Goal: Information Seeking & Learning: Understand process/instructions

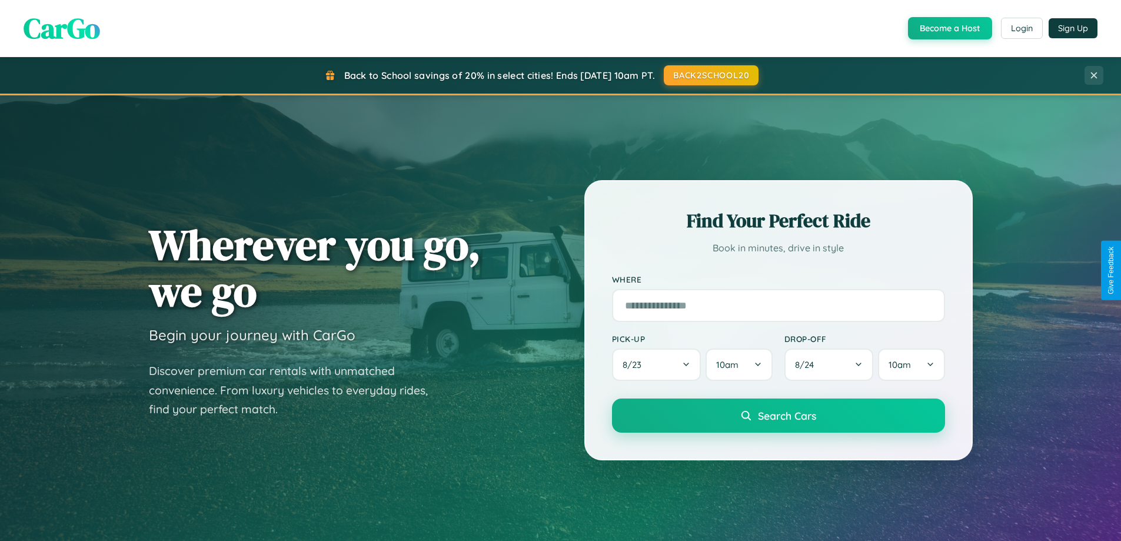
scroll to position [2264, 0]
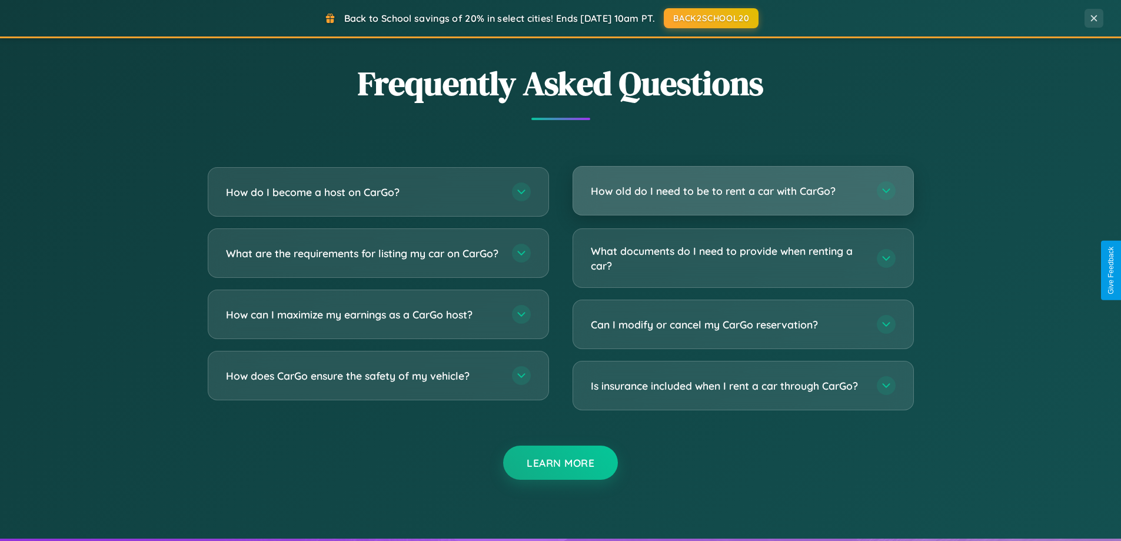
click at [742, 191] on h3 "How old do I need to be to rent a car with CarGo?" at bounding box center [728, 191] width 274 height 15
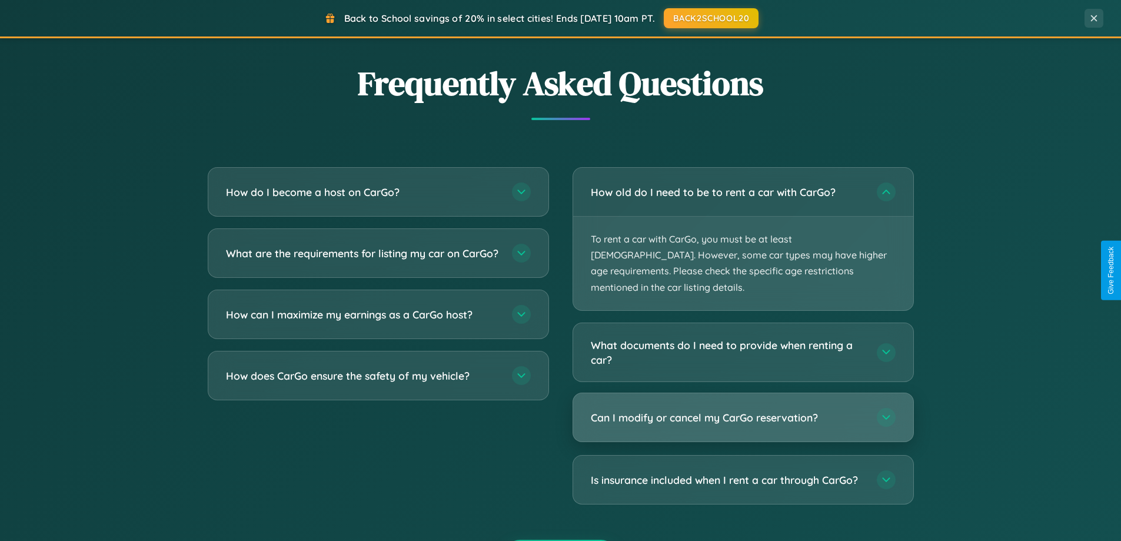
click at [742, 410] on h3 "Can I modify or cancel my CarGo reservation?" at bounding box center [728, 417] width 274 height 15
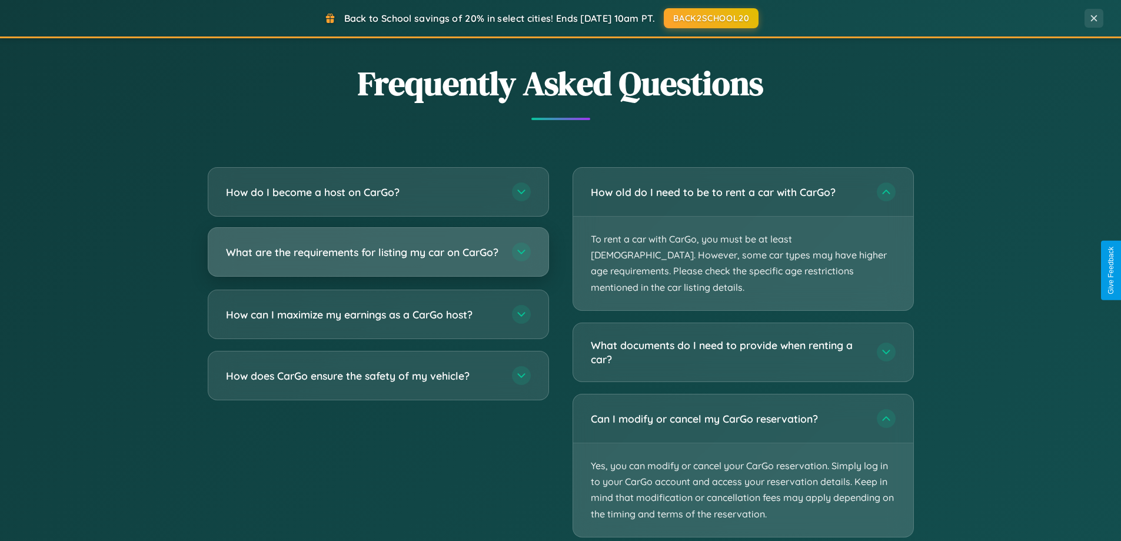
click at [378, 258] on h3 "What are the requirements for listing my car on CarGo?" at bounding box center [363, 252] width 274 height 15
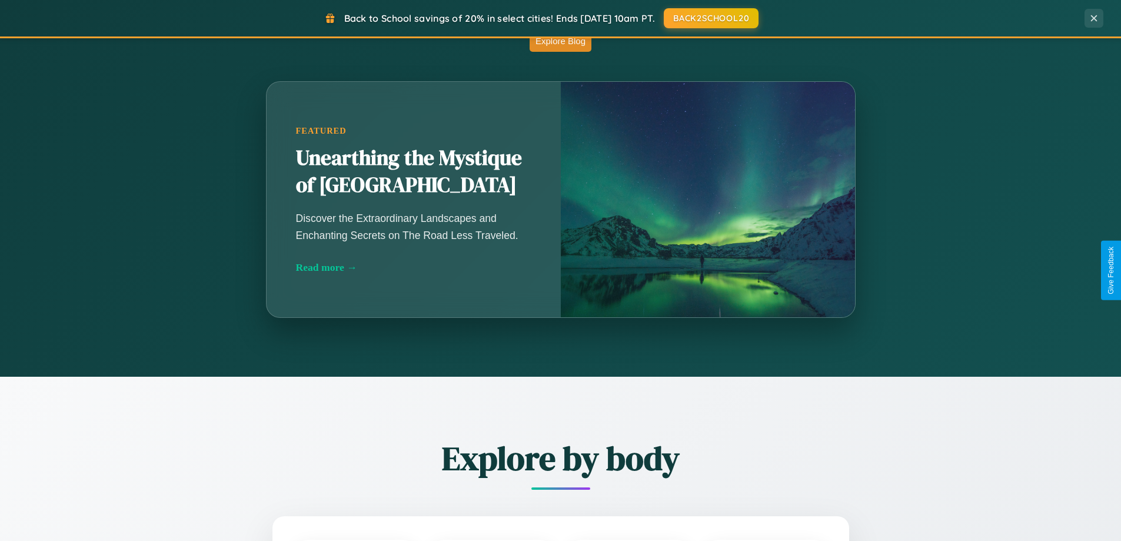
scroll to position [0, 0]
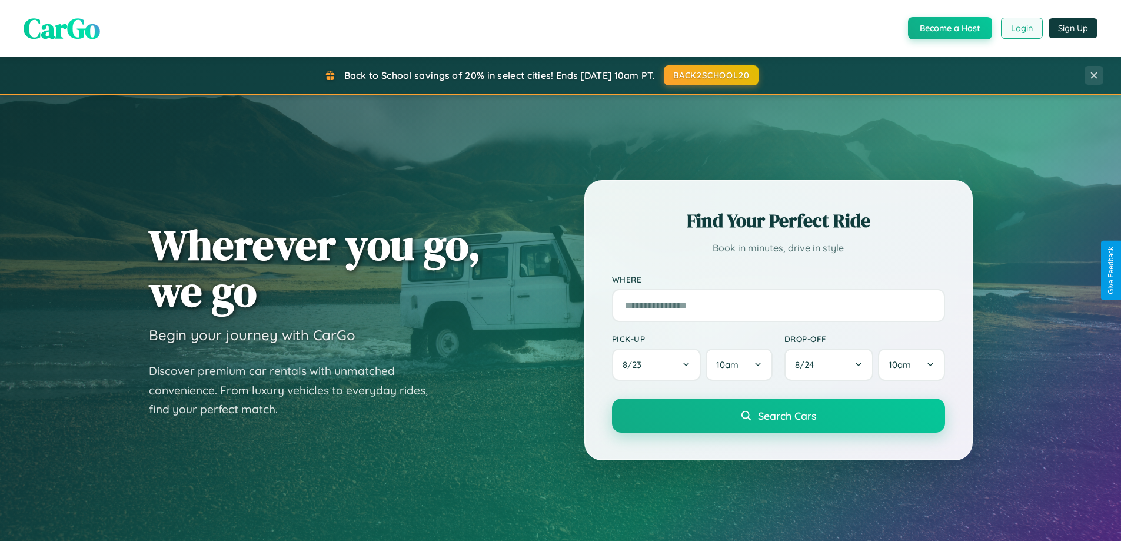
click at [1021, 28] on button "Login" at bounding box center [1022, 28] width 42 height 21
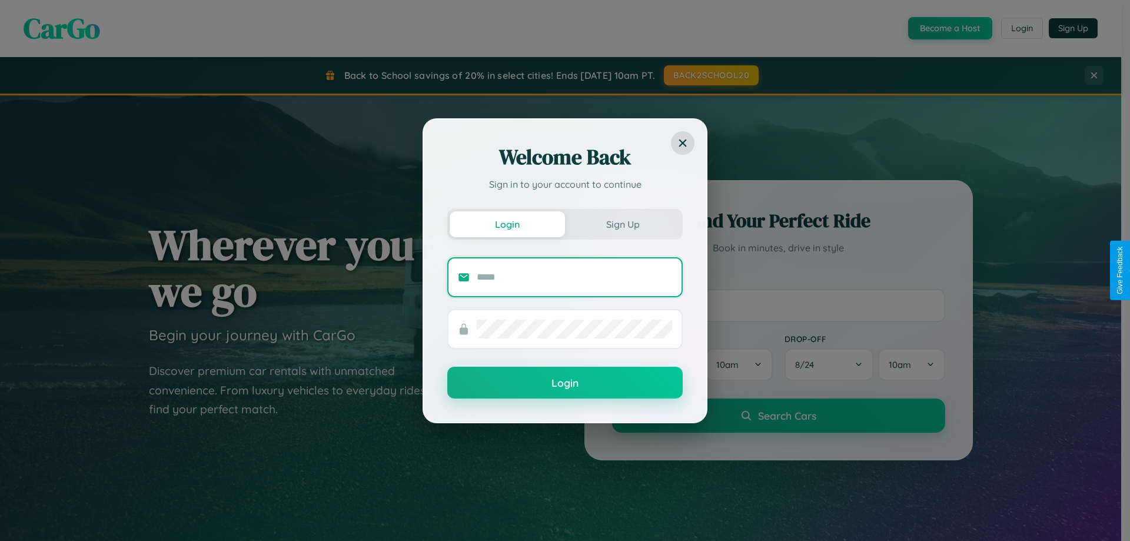
click at [574, 277] on input "text" at bounding box center [574, 277] width 195 height 19
type input "**********"
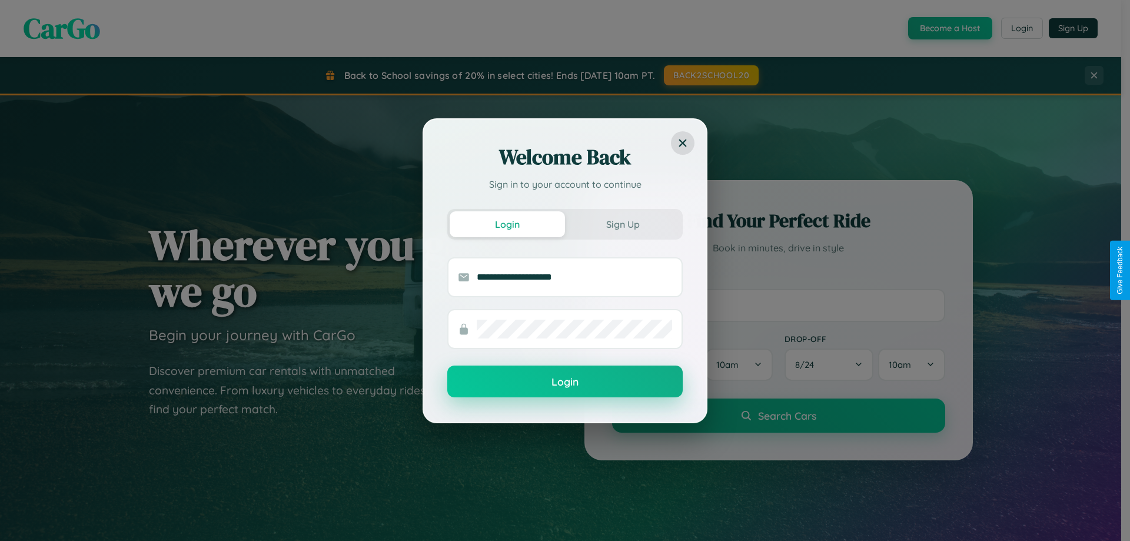
click at [565, 382] on button "Login" at bounding box center [564, 381] width 235 height 32
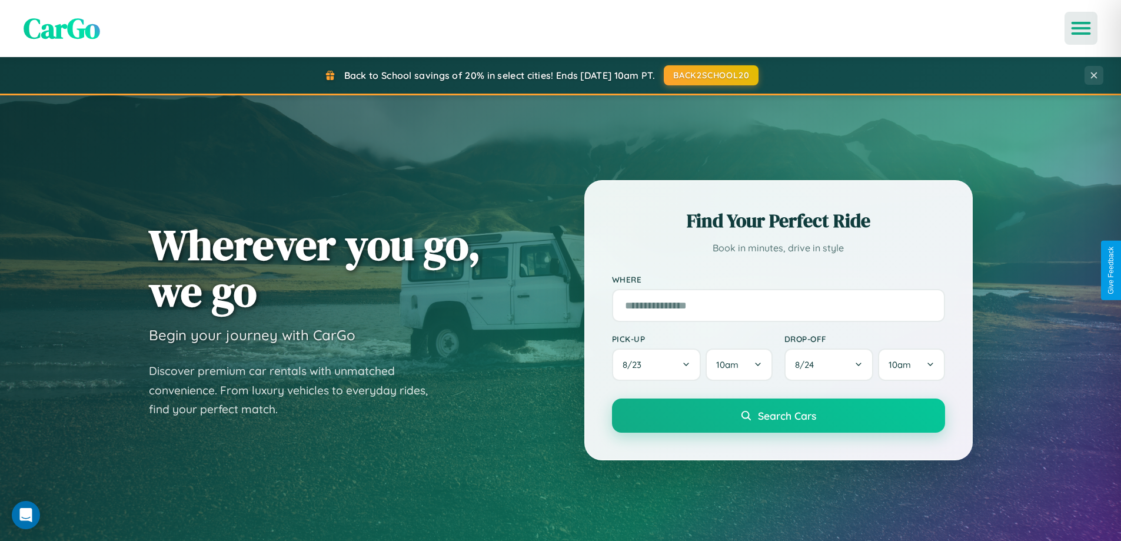
click at [1081, 28] on icon "Open menu" at bounding box center [1081, 28] width 17 height 11
